Goal: Task Accomplishment & Management: Manage account settings

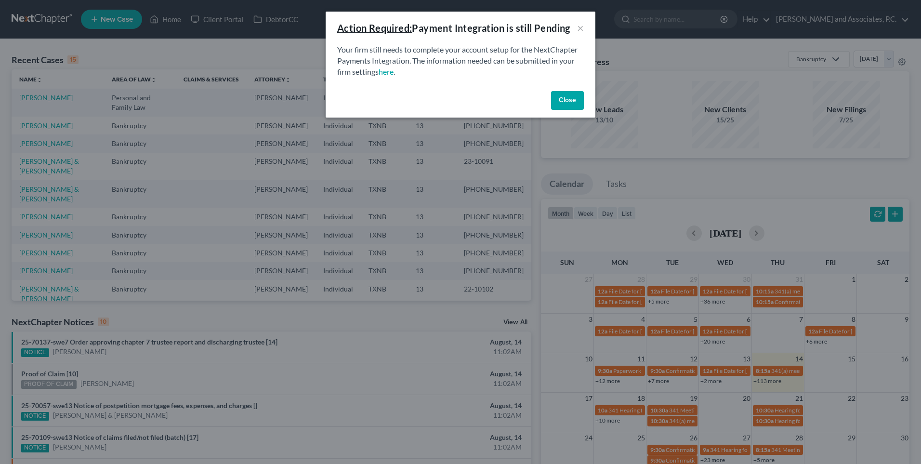
click at [561, 103] on button "Close" at bounding box center [567, 100] width 33 height 19
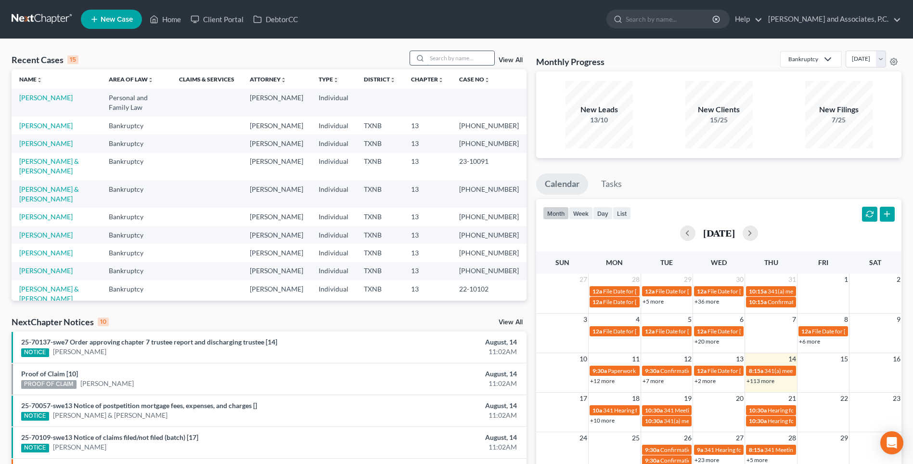
click at [456, 56] on input "search" at bounding box center [460, 58] width 67 height 14
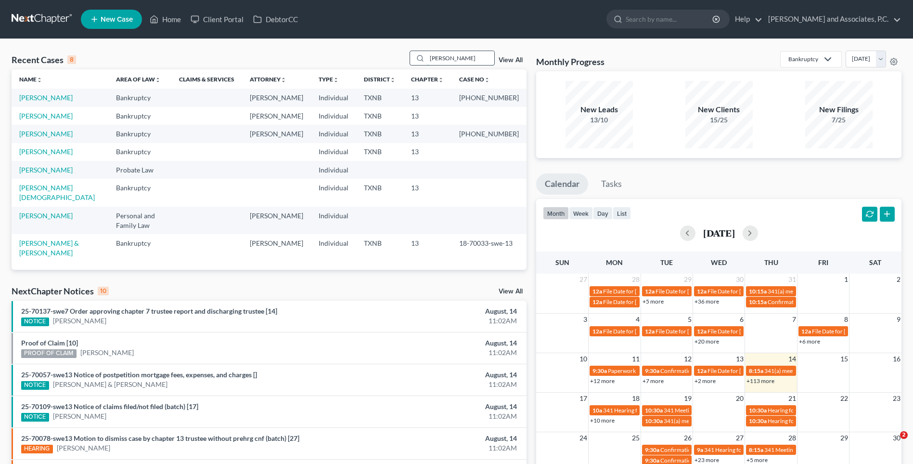
click at [456, 57] on input "[PERSON_NAME]" at bounding box center [460, 58] width 67 height 14
type input "t"
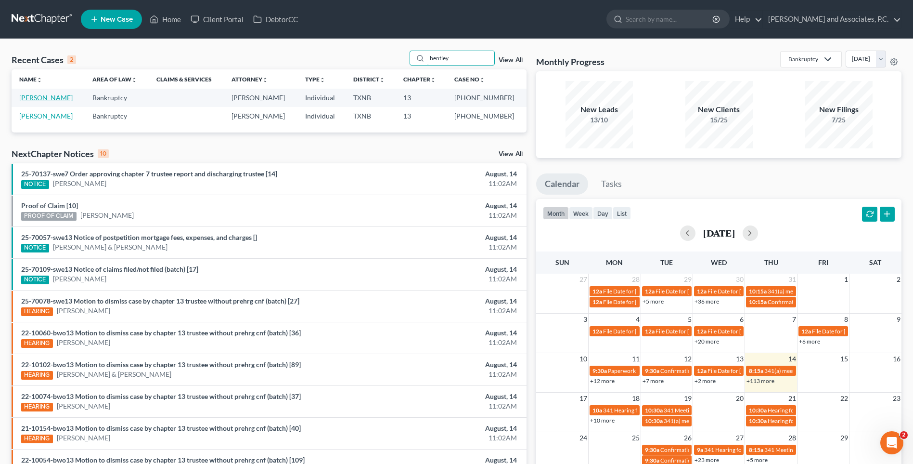
type input "bentley"
click at [52, 100] on link "[PERSON_NAME]" at bounding box center [45, 97] width 53 height 8
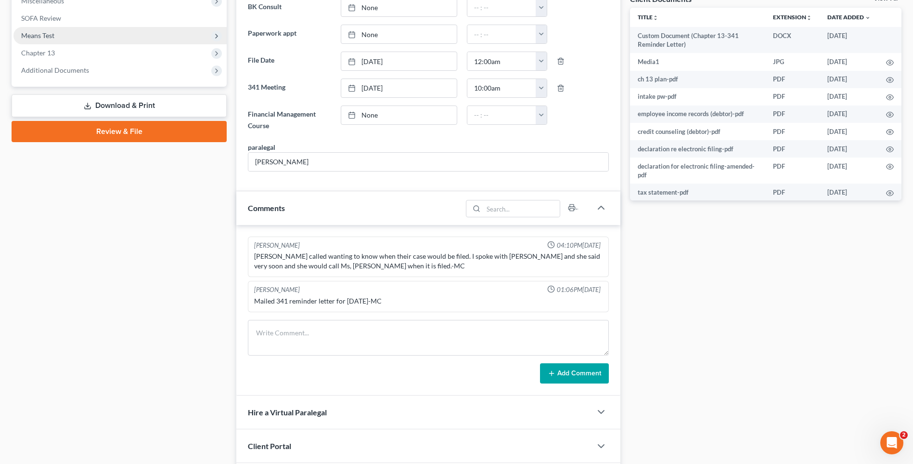
scroll to position [385, 0]
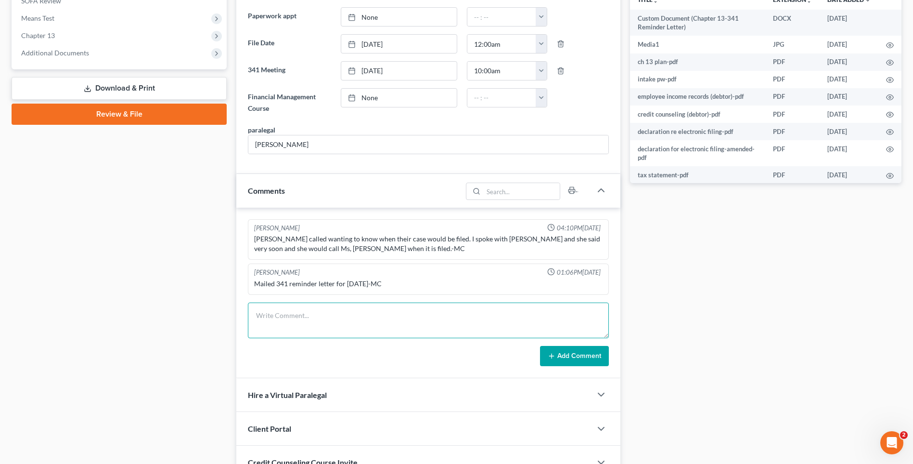
click at [267, 318] on textarea at bounding box center [428, 320] width 361 height 36
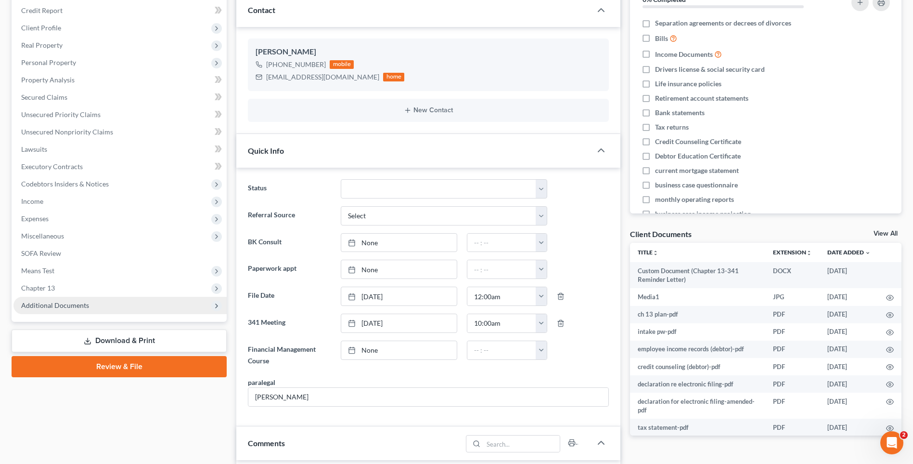
scroll to position [0, 0]
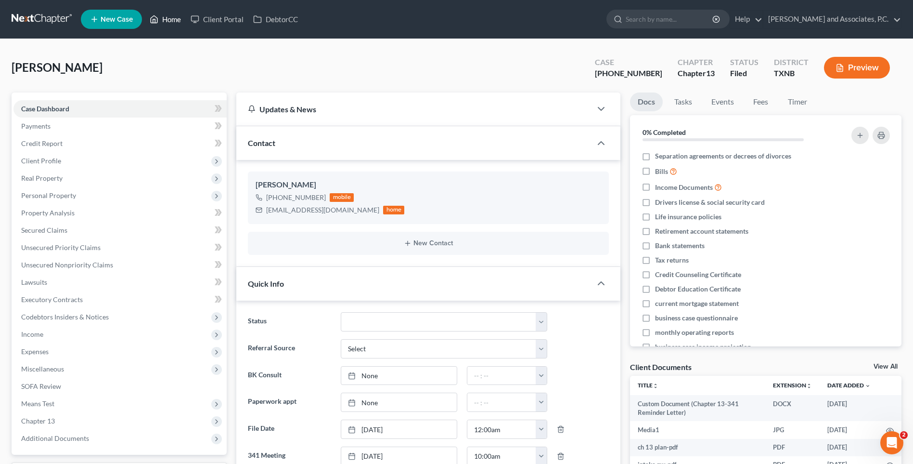
type textarea "[DATE] uploaded required documents and sent to the trustee. MC"
click at [170, 22] on link "Home" at bounding box center [165, 19] width 41 height 17
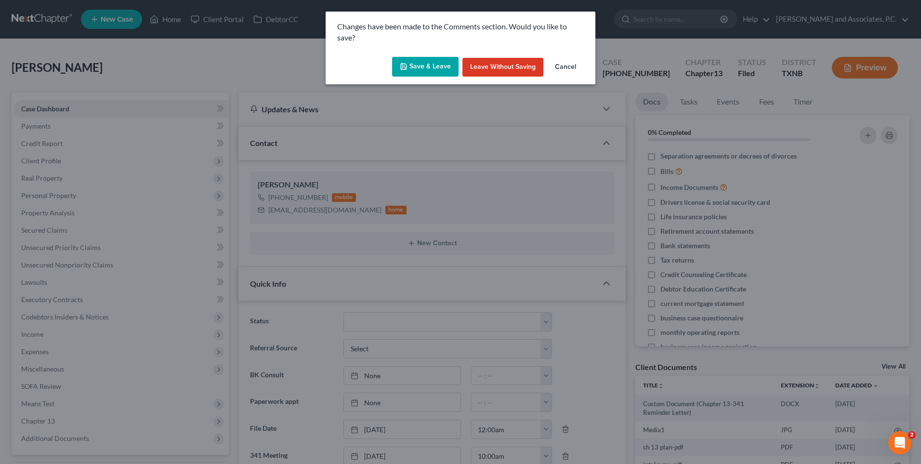
click at [429, 70] on button "Save & Leave" at bounding box center [425, 67] width 66 height 20
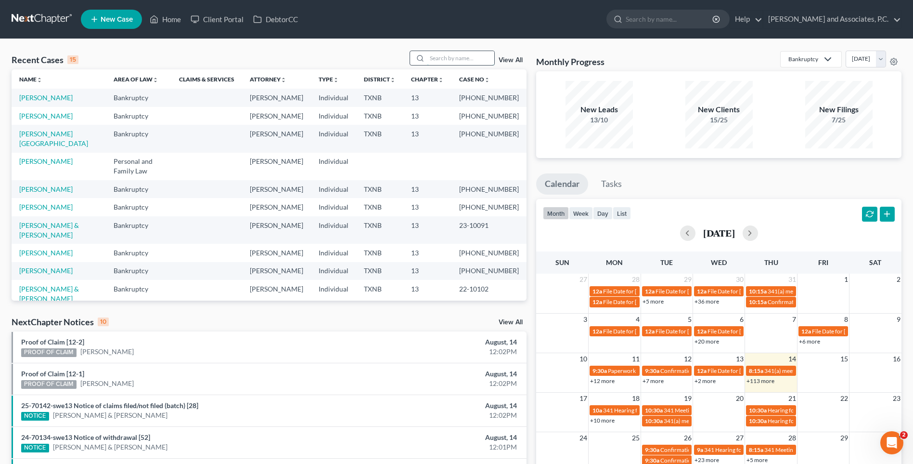
click at [443, 59] on input "search" at bounding box center [460, 58] width 67 height 14
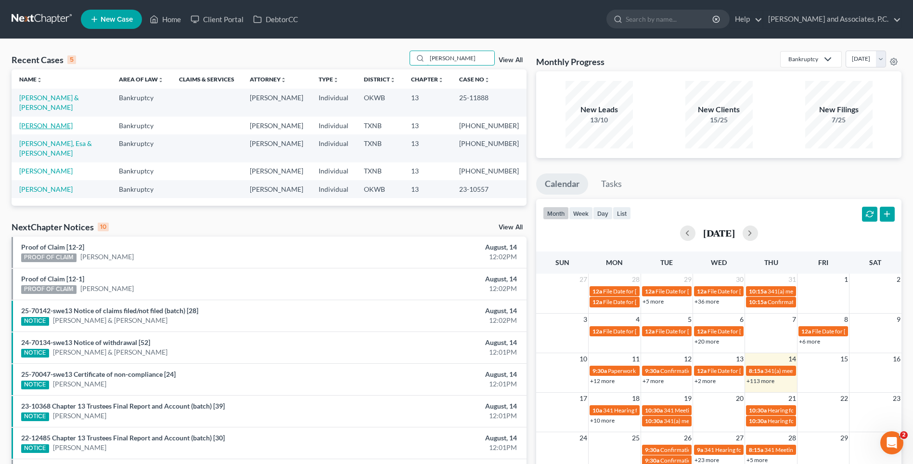
type input "[PERSON_NAME]"
click at [54, 121] on link "[PERSON_NAME]" at bounding box center [45, 125] width 53 height 8
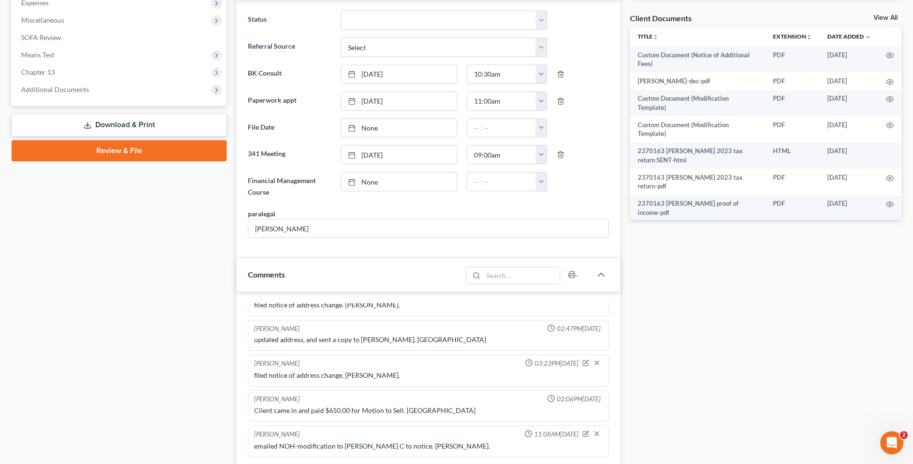
scroll to position [241, 0]
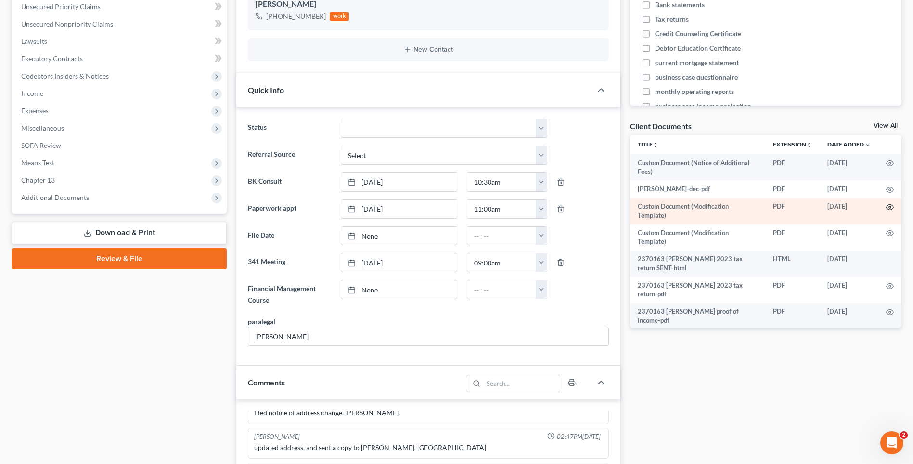
click at [886, 208] on icon "button" at bounding box center [890, 207] width 8 height 8
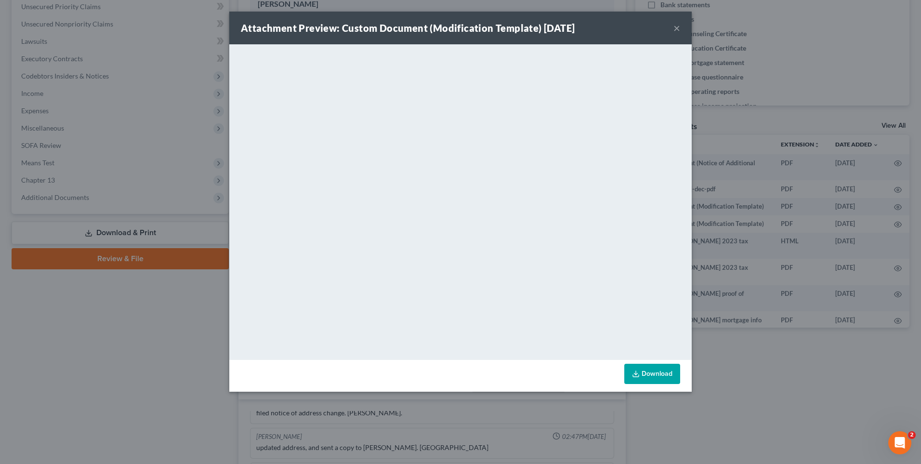
click at [677, 28] on button "×" at bounding box center [676, 28] width 7 height 12
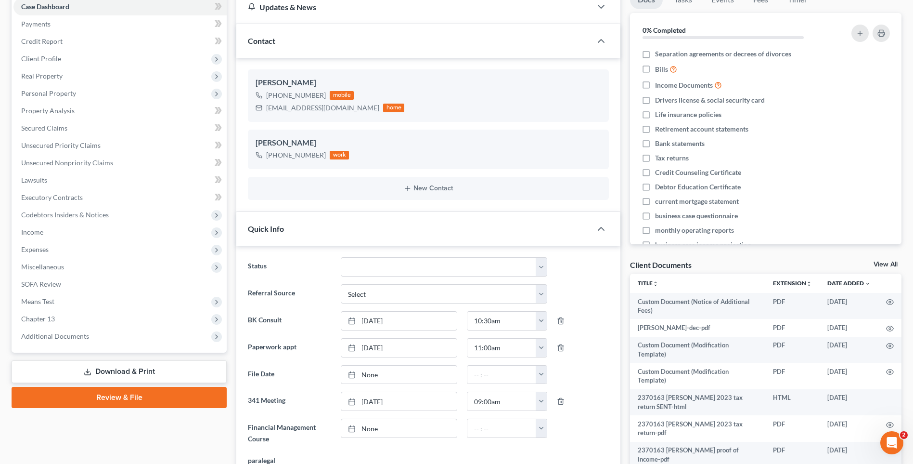
scroll to position [0, 0]
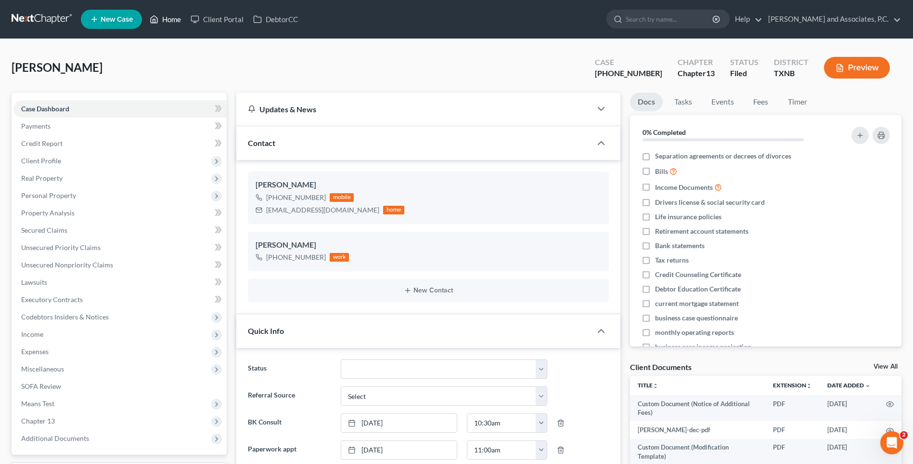
click at [173, 21] on link "Home" at bounding box center [165, 19] width 41 height 17
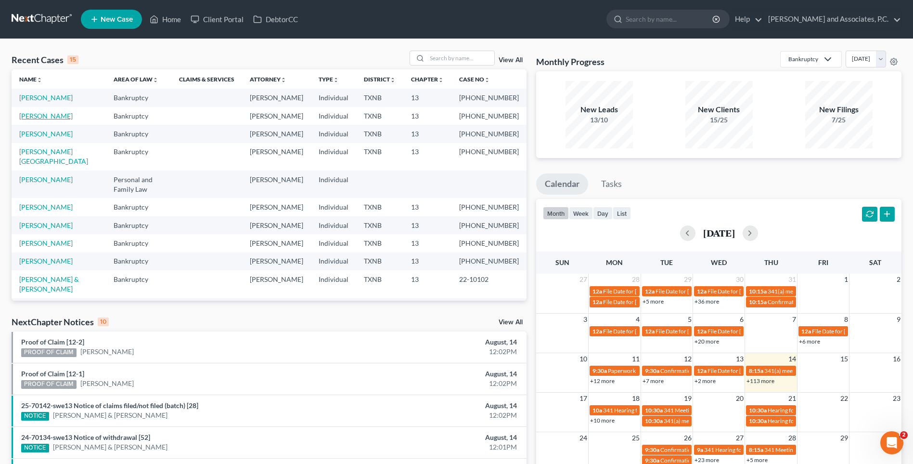
click at [53, 117] on link "[PERSON_NAME]" at bounding box center [45, 116] width 53 height 8
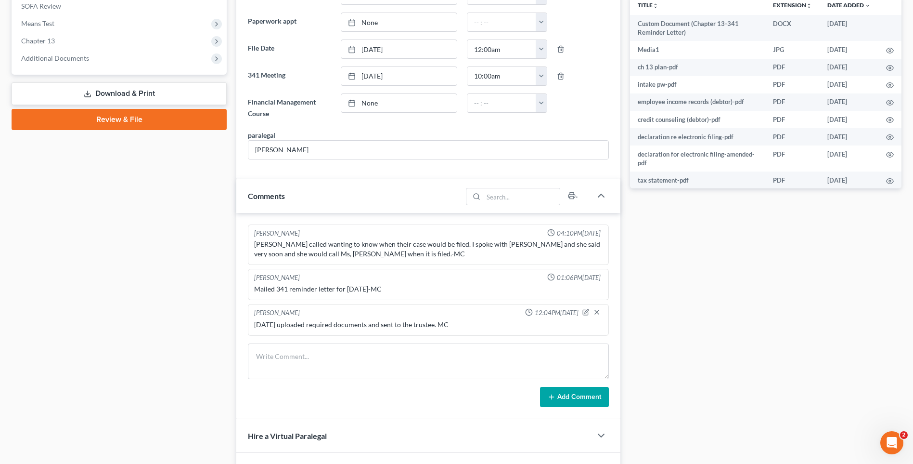
scroll to position [385, 0]
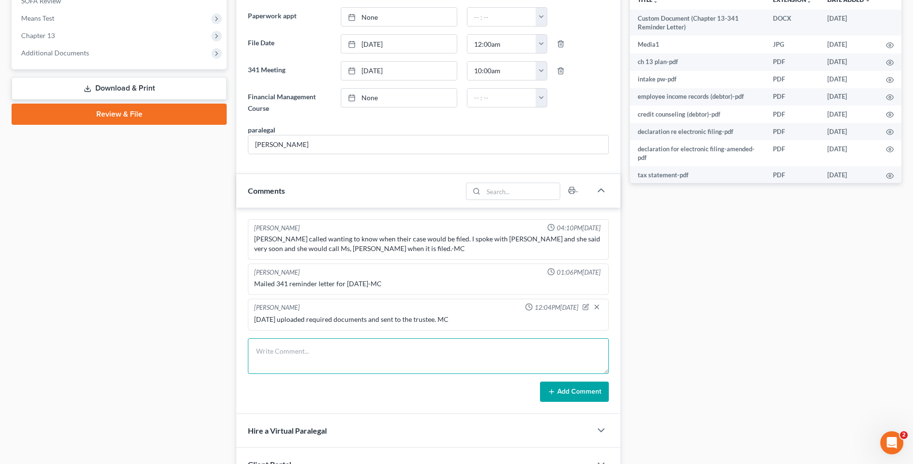
click at [273, 359] on textarea at bounding box center [428, 356] width 361 height 36
type textarea "Noticed creditors. RA"
click at [566, 394] on button "Add Comment" at bounding box center [574, 391] width 69 height 20
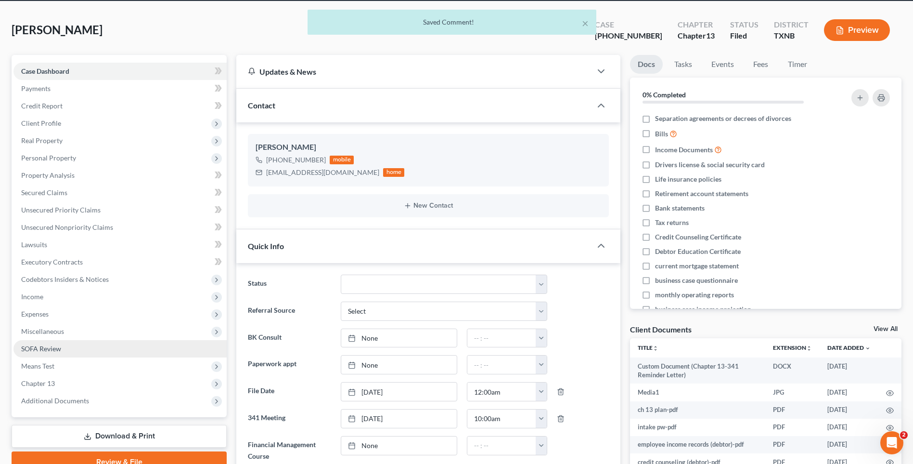
scroll to position [0, 0]
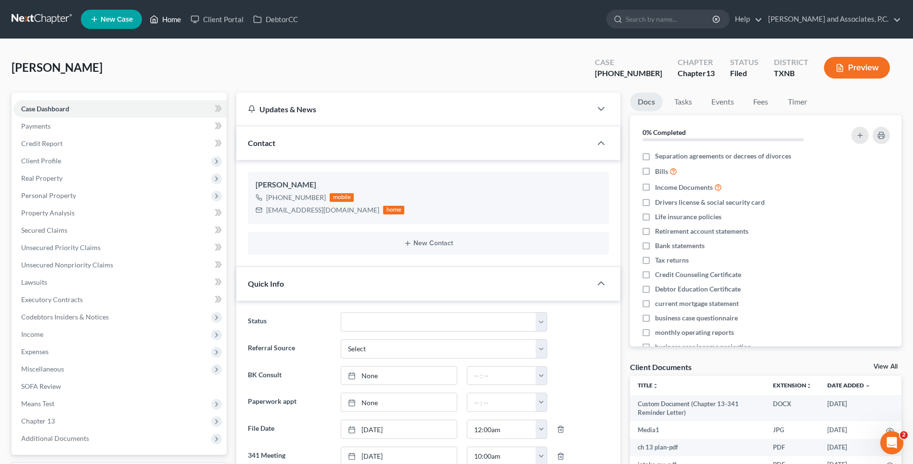
click at [170, 19] on link "Home" at bounding box center [165, 19] width 41 height 17
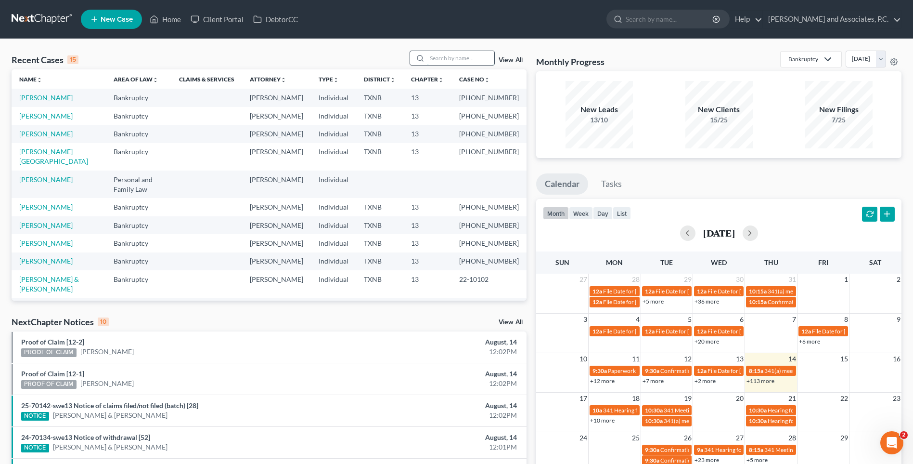
click at [442, 60] on input "search" at bounding box center [460, 58] width 67 height 14
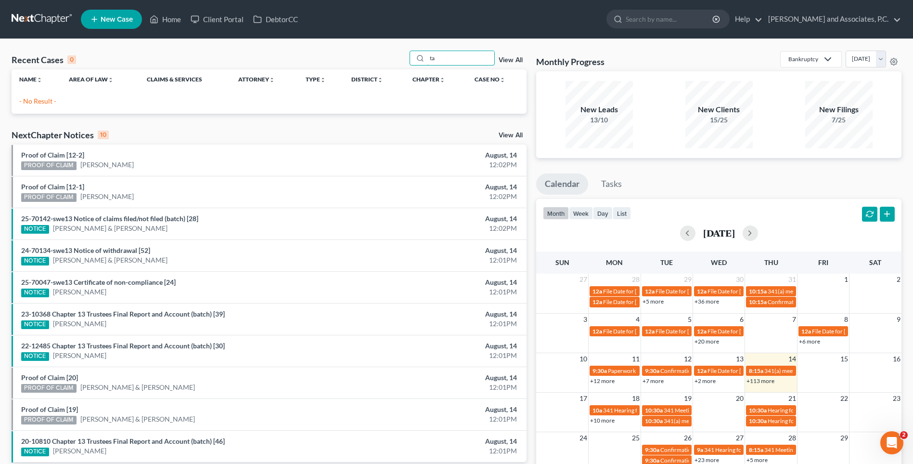
type input "t"
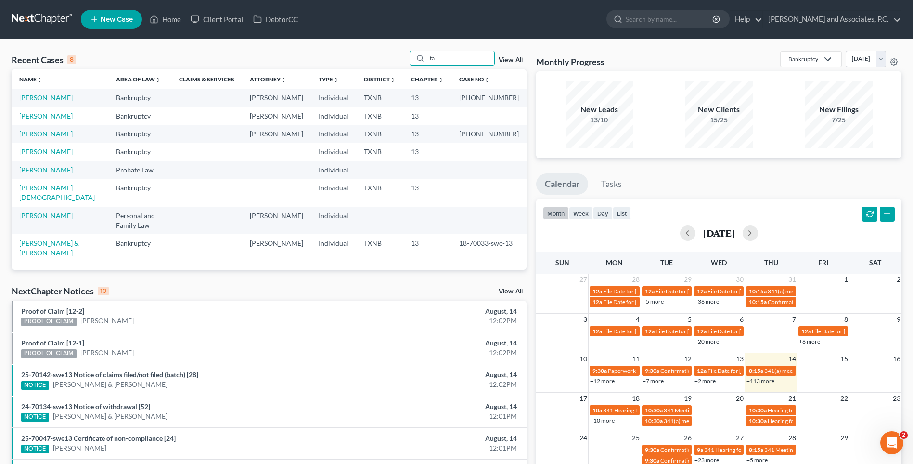
type input "t"
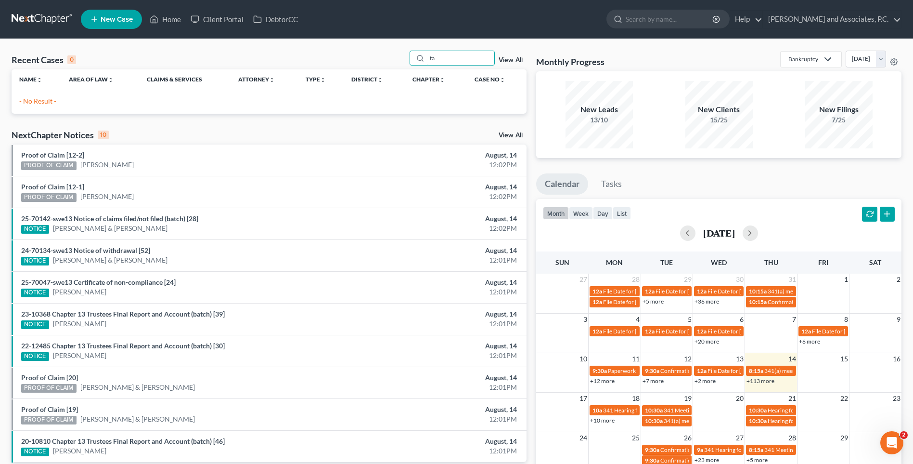
type input "t"
